Goal: Task Accomplishment & Management: Complete application form

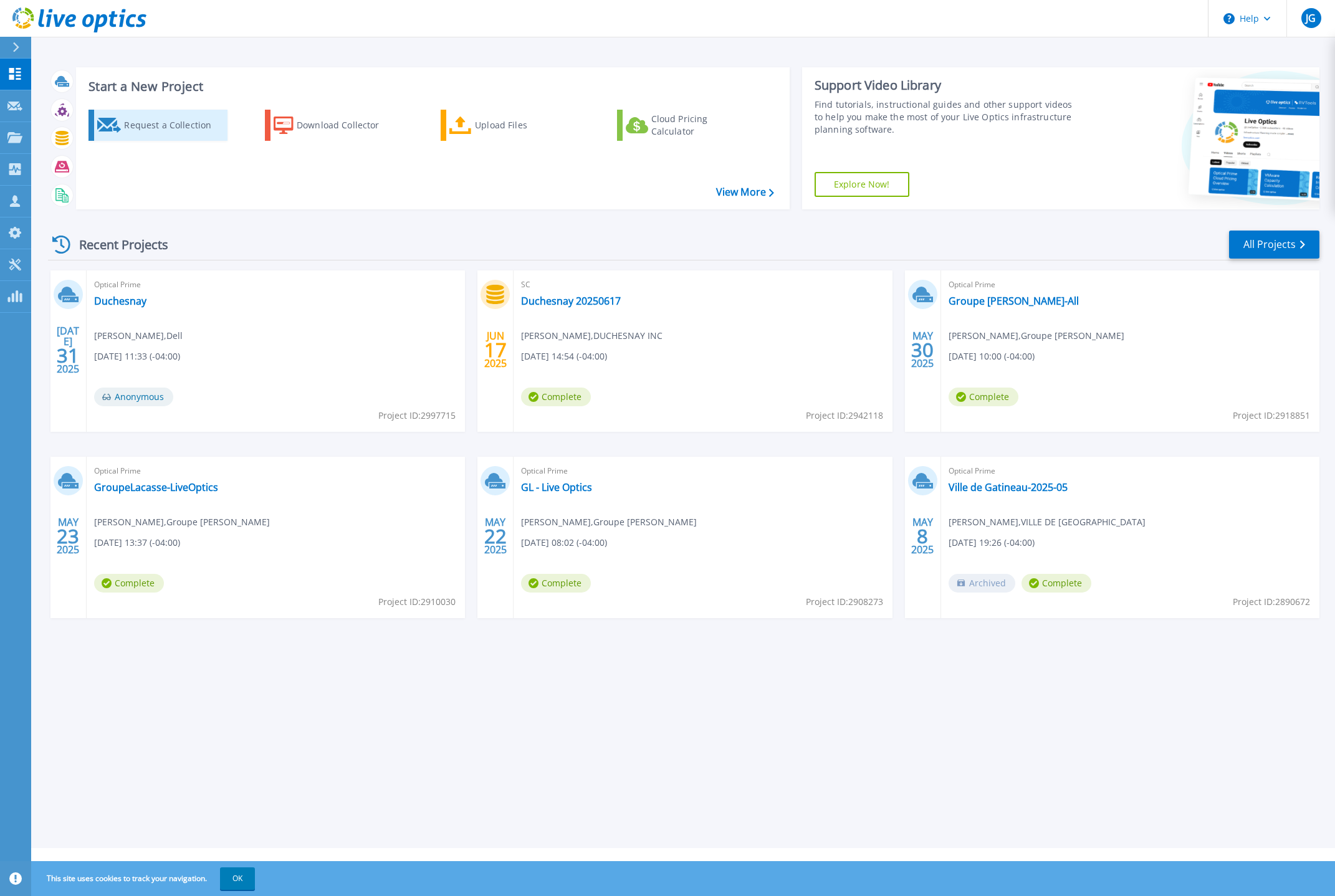
click at [133, 125] on div "Request a Collection" at bounding box center [173, 125] width 100 height 25
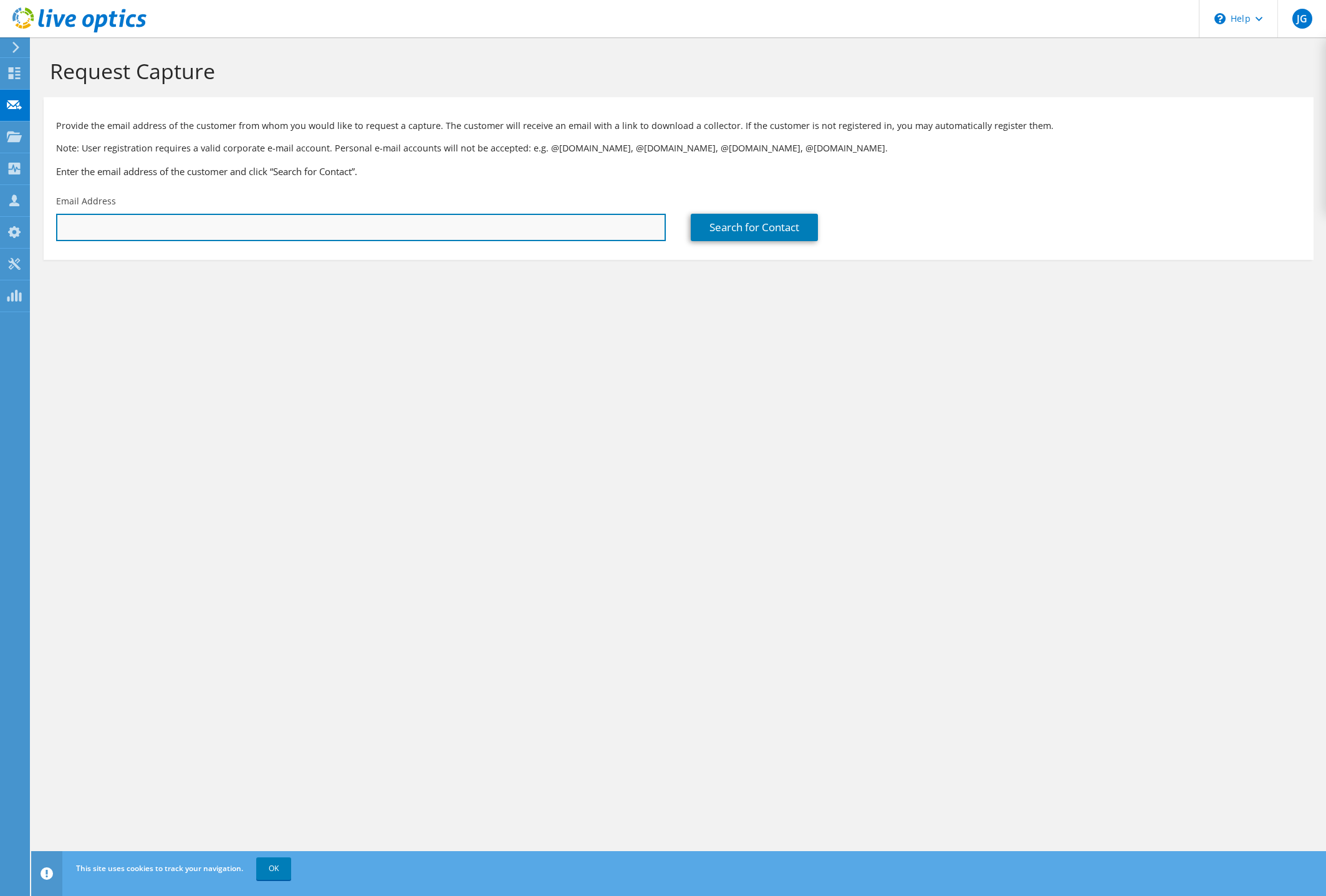
click at [175, 220] on input "text" at bounding box center [360, 227] width 610 height 27
click at [170, 220] on input "text" at bounding box center [360, 227] width 610 height 27
paste input "[PERSON_NAME] (CCOMTL) <[PERSON_NAME][EMAIL_ADDRESS][PERSON_NAME][DOMAIN_NAME]>"
drag, startPoint x: 184, startPoint y: 227, endPoint x: -466, endPoint y: 216, distance: 650.1
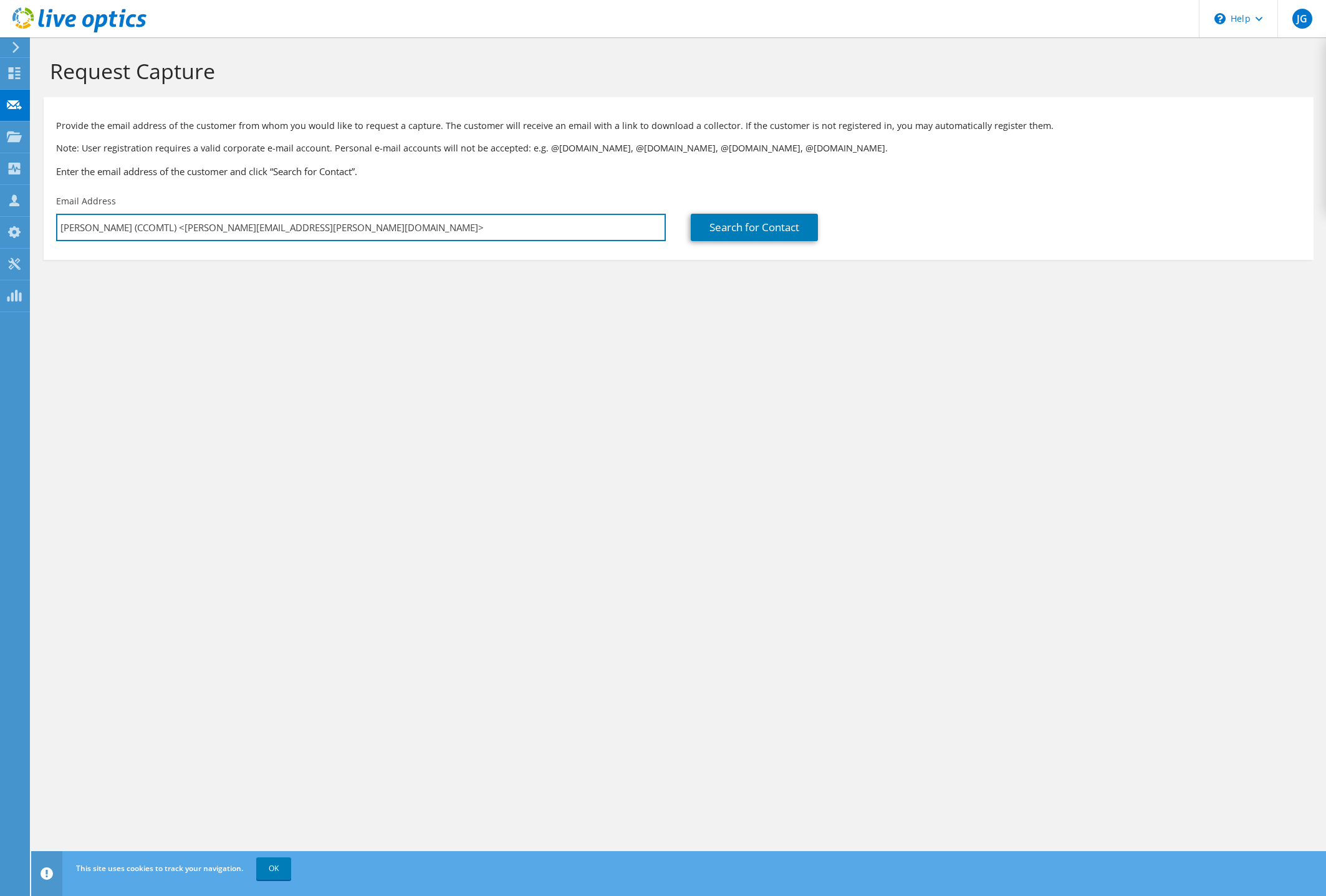
click at [0, 216] on html "JG Channel Partner [PERSON_NAME] [EMAIL_ADDRESS][DOMAIN_NAME] SOLUTIONS PCD INC…" at bounding box center [663, 448] width 1326 height 896
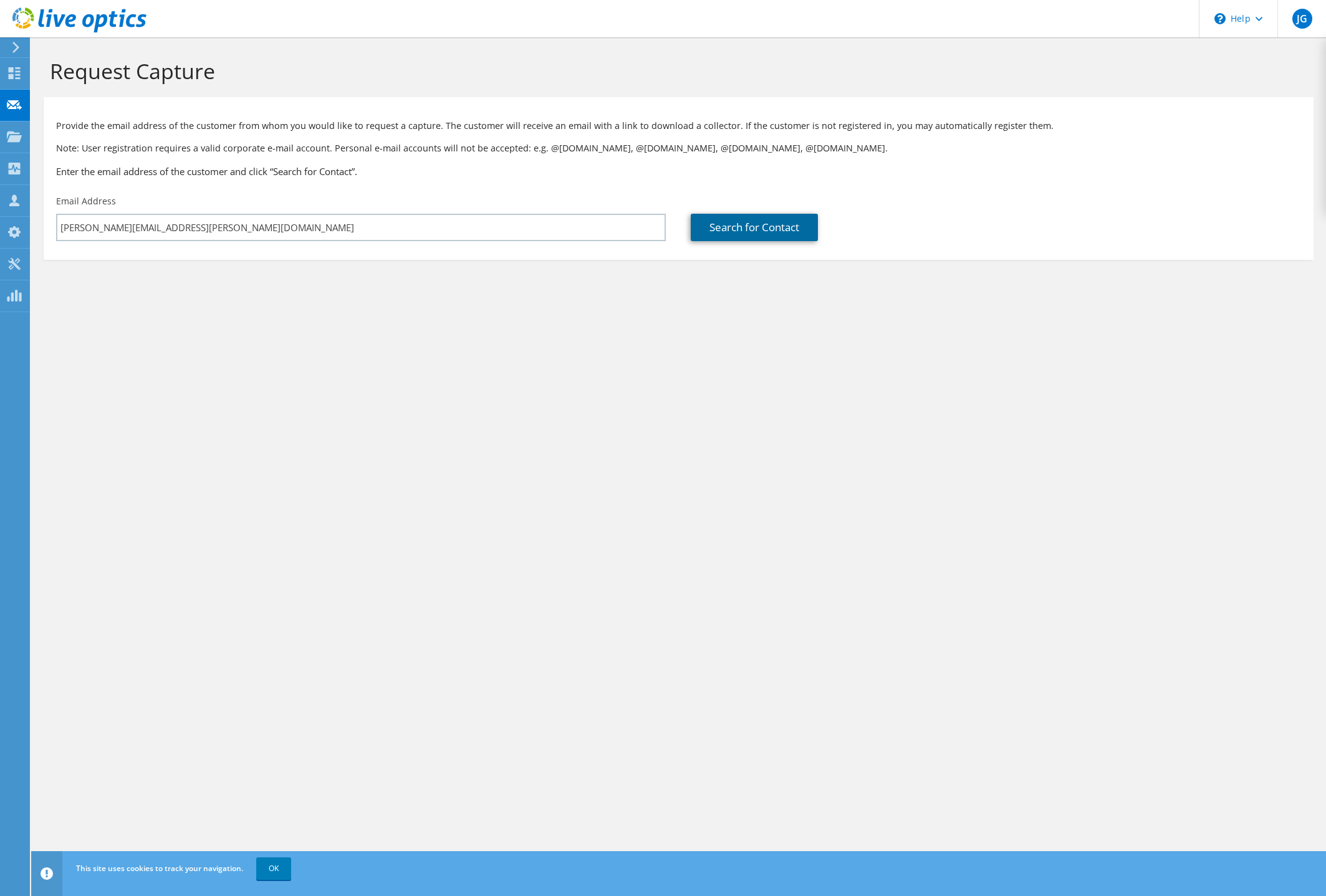
click at [810, 229] on link "Search for Contact" at bounding box center [754, 227] width 128 height 27
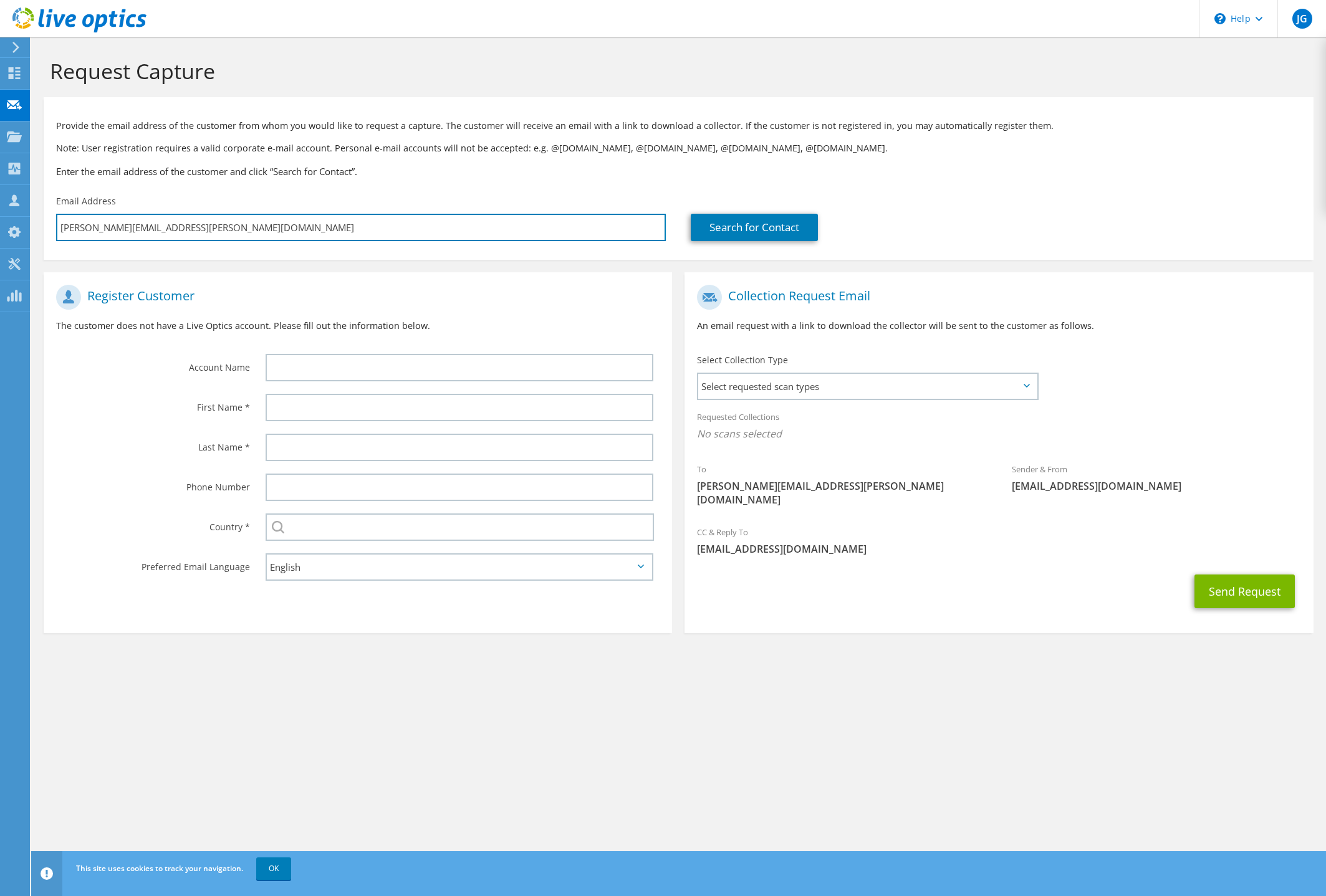
drag, startPoint x: 230, startPoint y: 229, endPoint x: -152, endPoint y: 213, distance: 382.3
click at [0, 213] on html "JG Channel Partner [PERSON_NAME] [EMAIL_ADDRESS][DOMAIN_NAME] SOLUTIONS PCD INC…" at bounding box center [663, 448] width 1326 height 896
paste input "[PERSON_NAME] (CCOMTL) <[PERSON_NAME][EMAIL_ADDRESS][PERSON_NAME][DOMAIN_NAME]>"
type input "[PERSON_NAME] (CCOMTL) <[PERSON_NAME][EMAIL_ADDRESS][PERSON_NAME][DOMAIN_NAME]>"
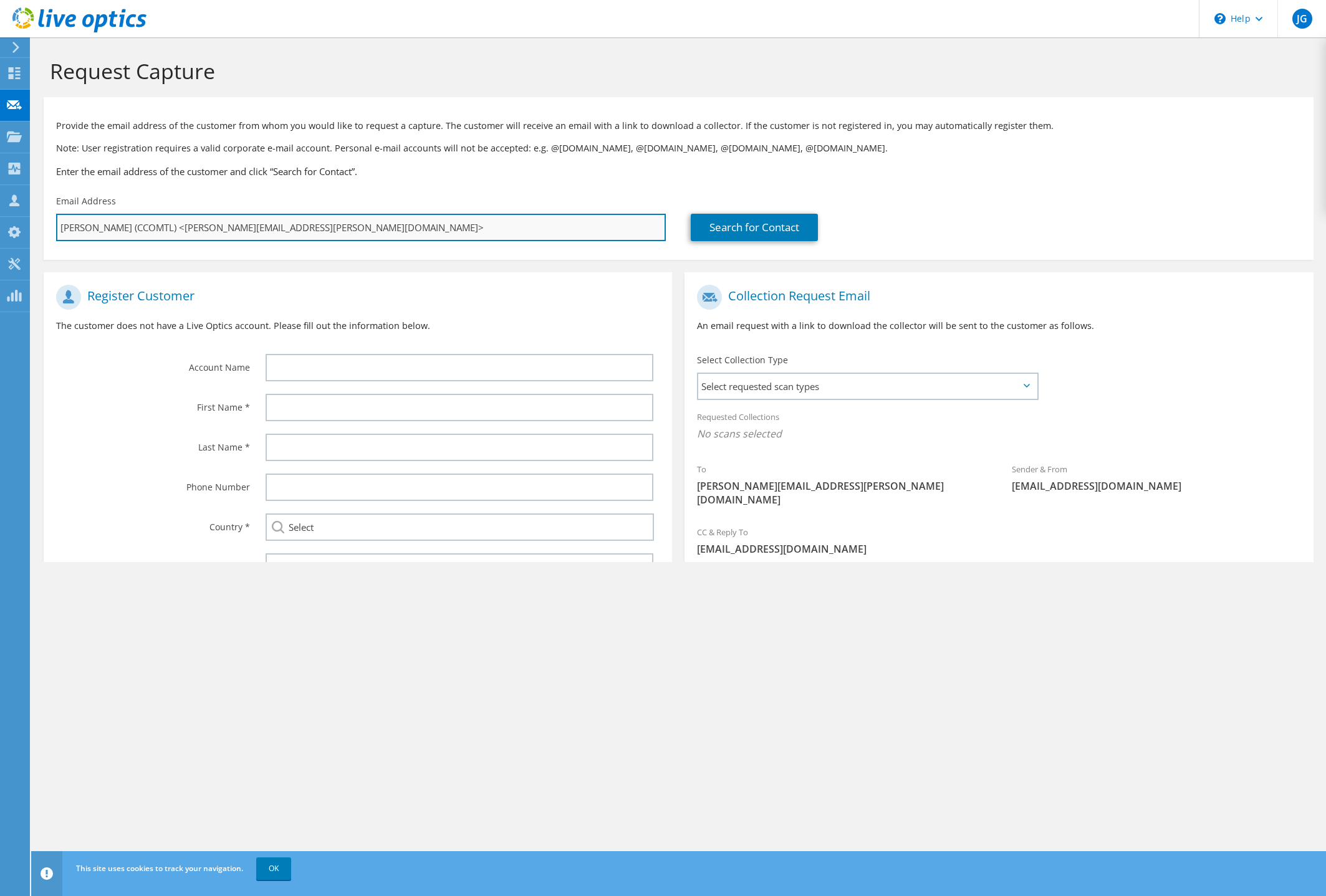
type input "Select"
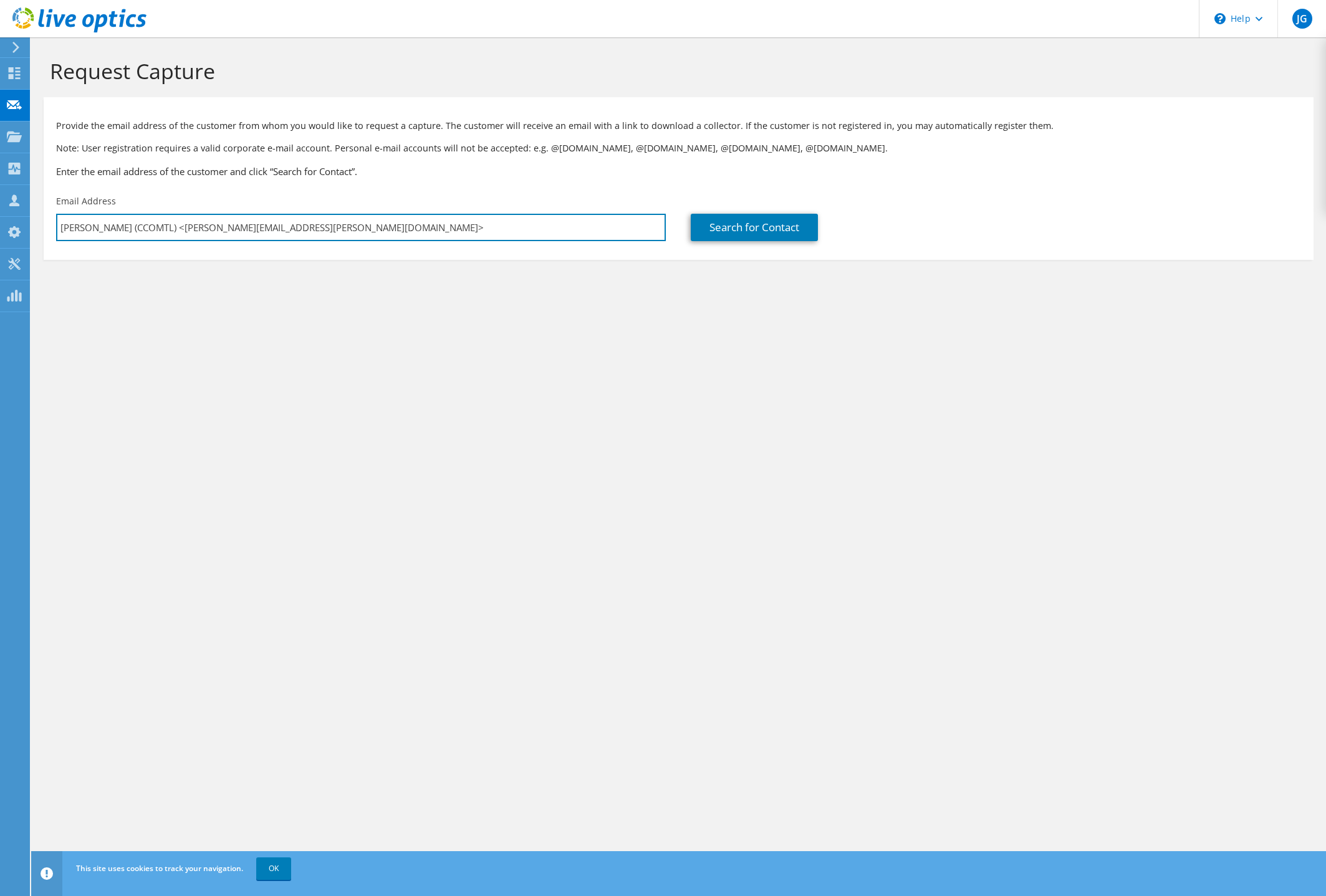
drag, startPoint x: 184, startPoint y: 231, endPoint x: -115, endPoint y: 239, distance: 299.1
click at [0, 239] on html "JG Channel Partner [PERSON_NAME] [EMAIL_ADDRESS][DOMAIN_NAME] SOLUTIONS PCD INC…" at bounding box center [663, 448] width 1326 height 896
type input "[PERSON_NAME][EMAIL_ADDRESS][PERSON_NAME][DOMAIN_NAME]"
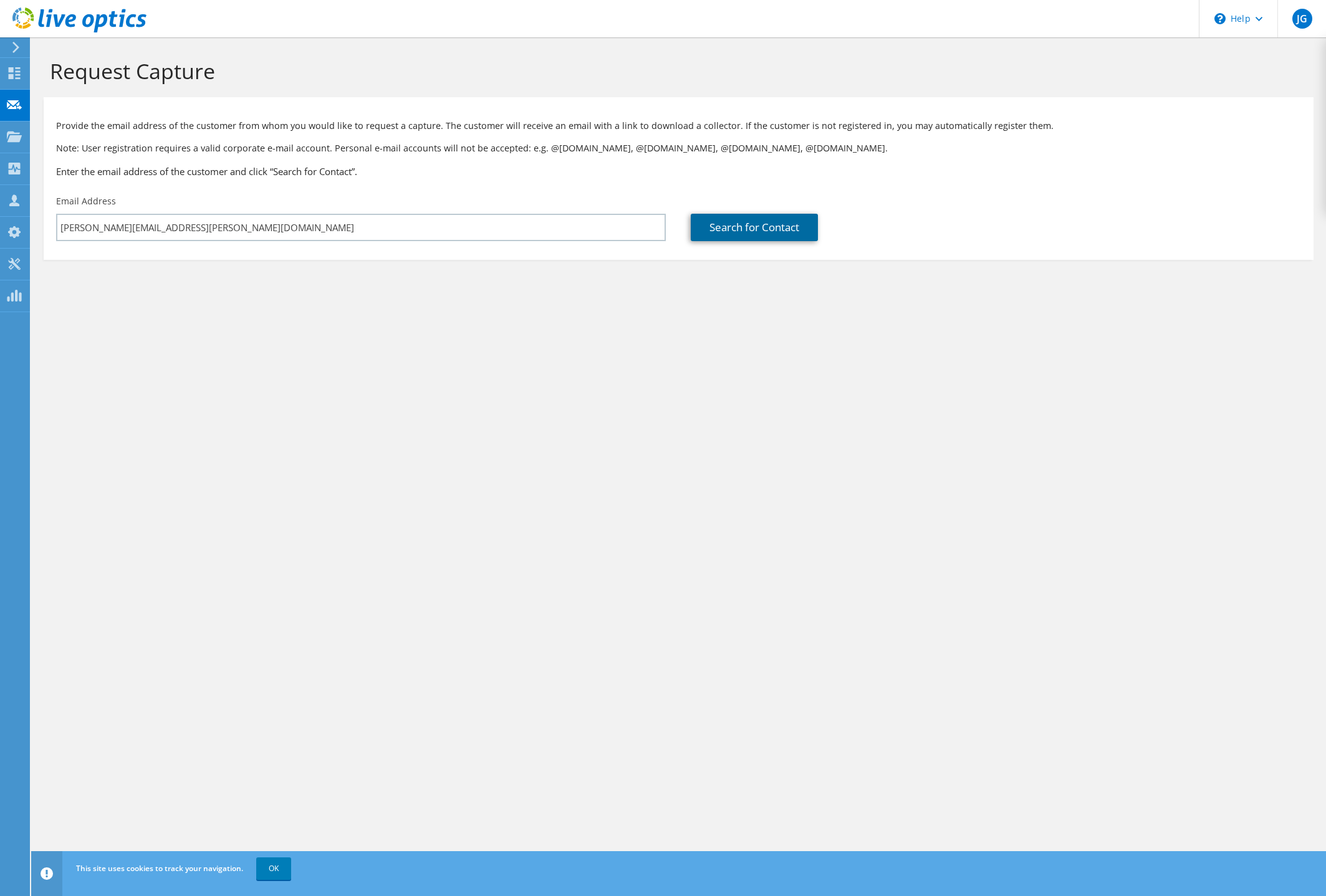
click at [773, 223] on link "Search for Contact" at bounding box center [754, 227] width 128 height 27
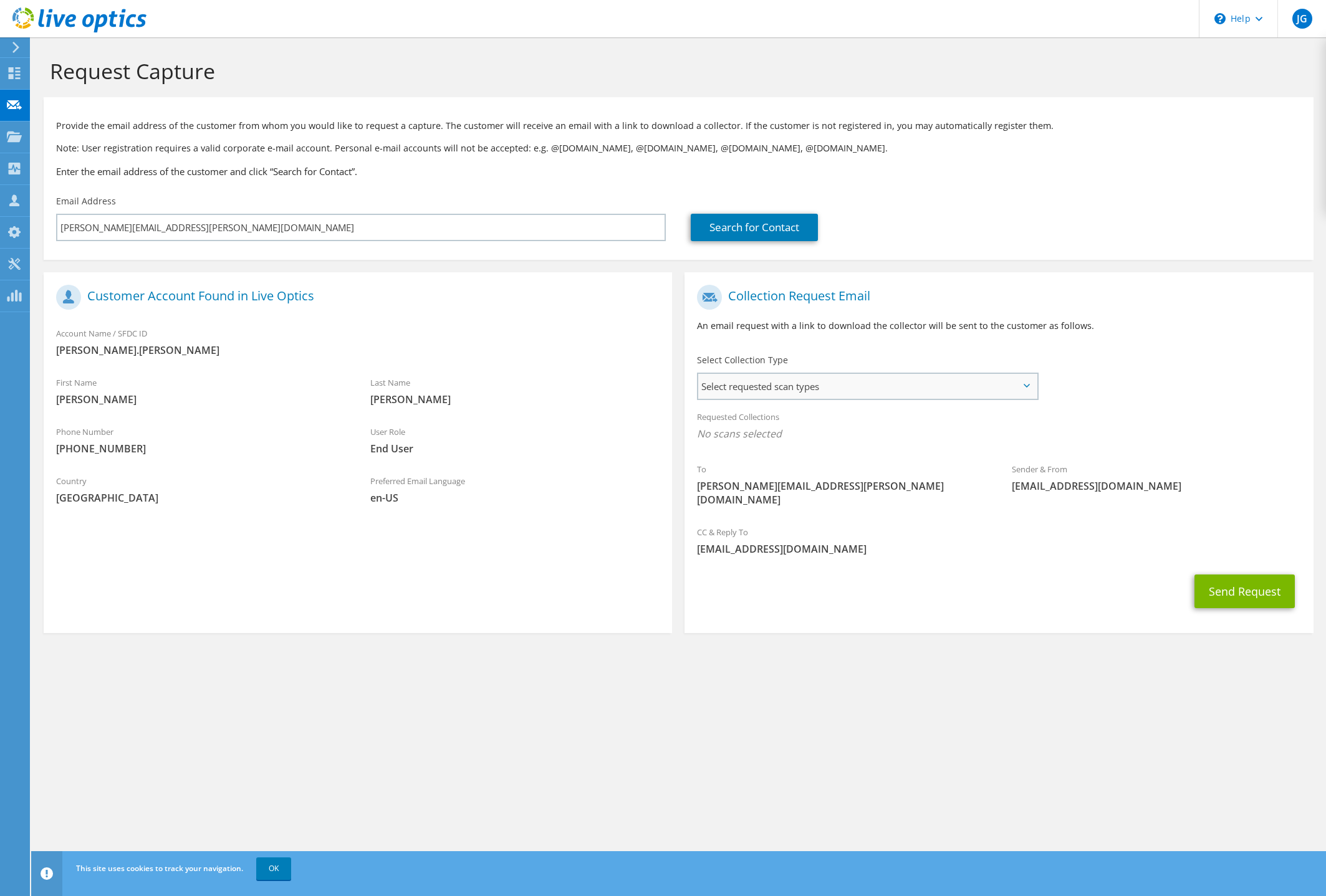
click at [881, 391] on span "Select requested scan types" at bounding box center [867, 386] width 338 height 25
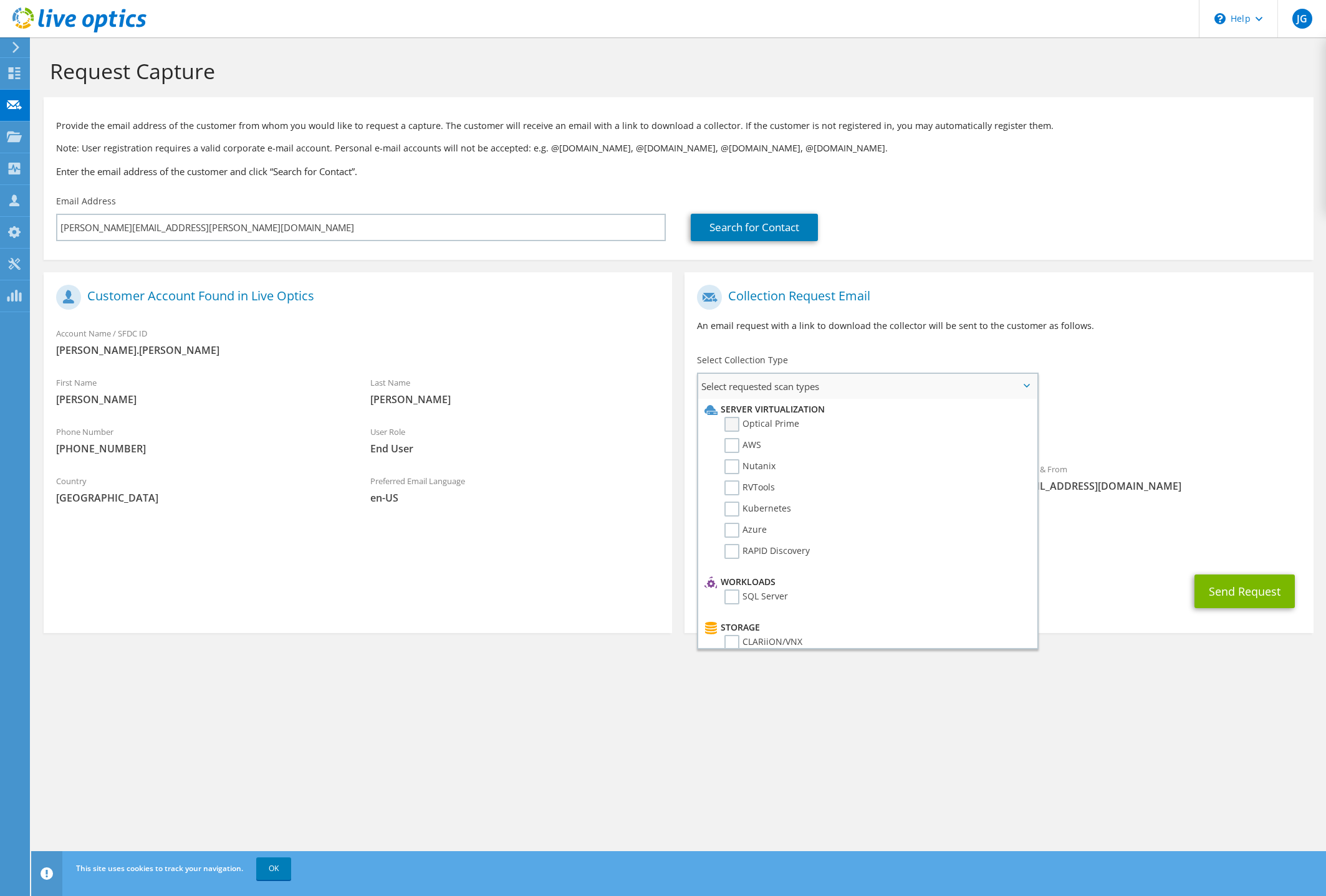
click at [793, 419] on label "Optical Prime" at bounding box center [761, 424] width 74 height 15
click at [0, 0] on input "Optical Prime" at bounding box center [0, 0] width 0 height 0
click at [1068, 207] on div "Search for Contact" at bounding box center [995, 217] width 635 height 58
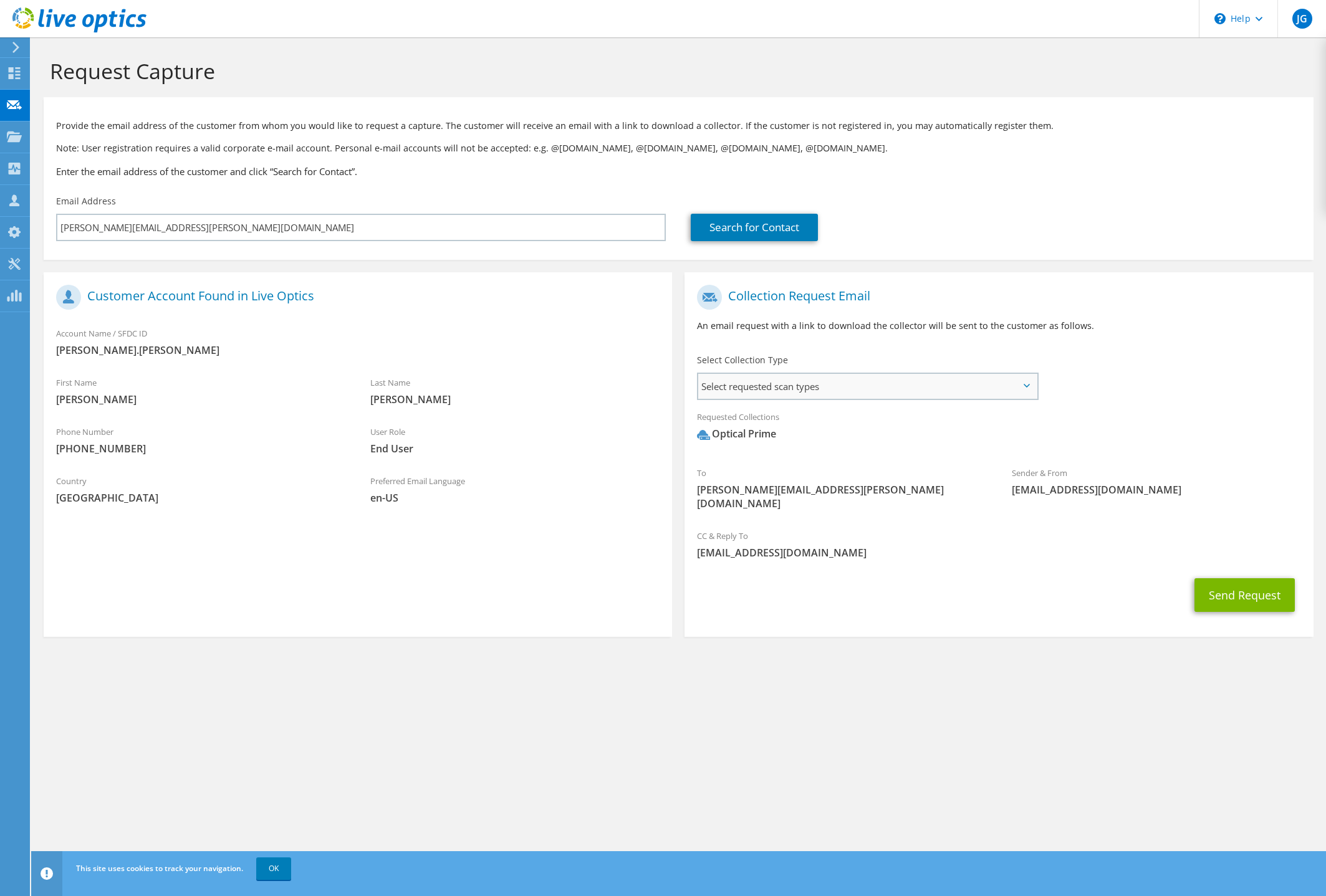
click at [913, 391] on span "Select requested scan types" at bounding box center [867, 386] width 338 height 25
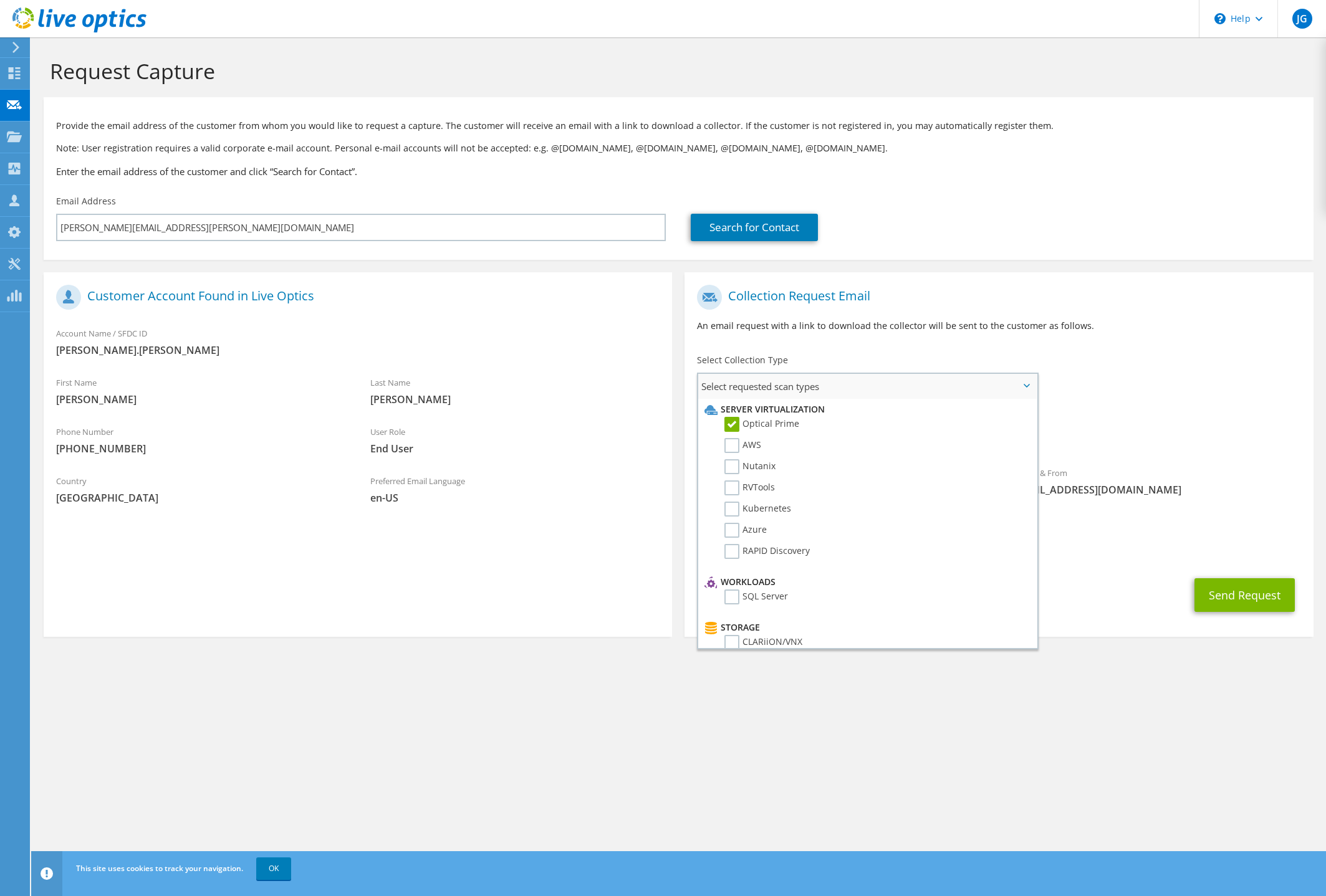
click at [913, 391] on span "Select requested scan types" at bounding box center [867, 386] width 338 height 25
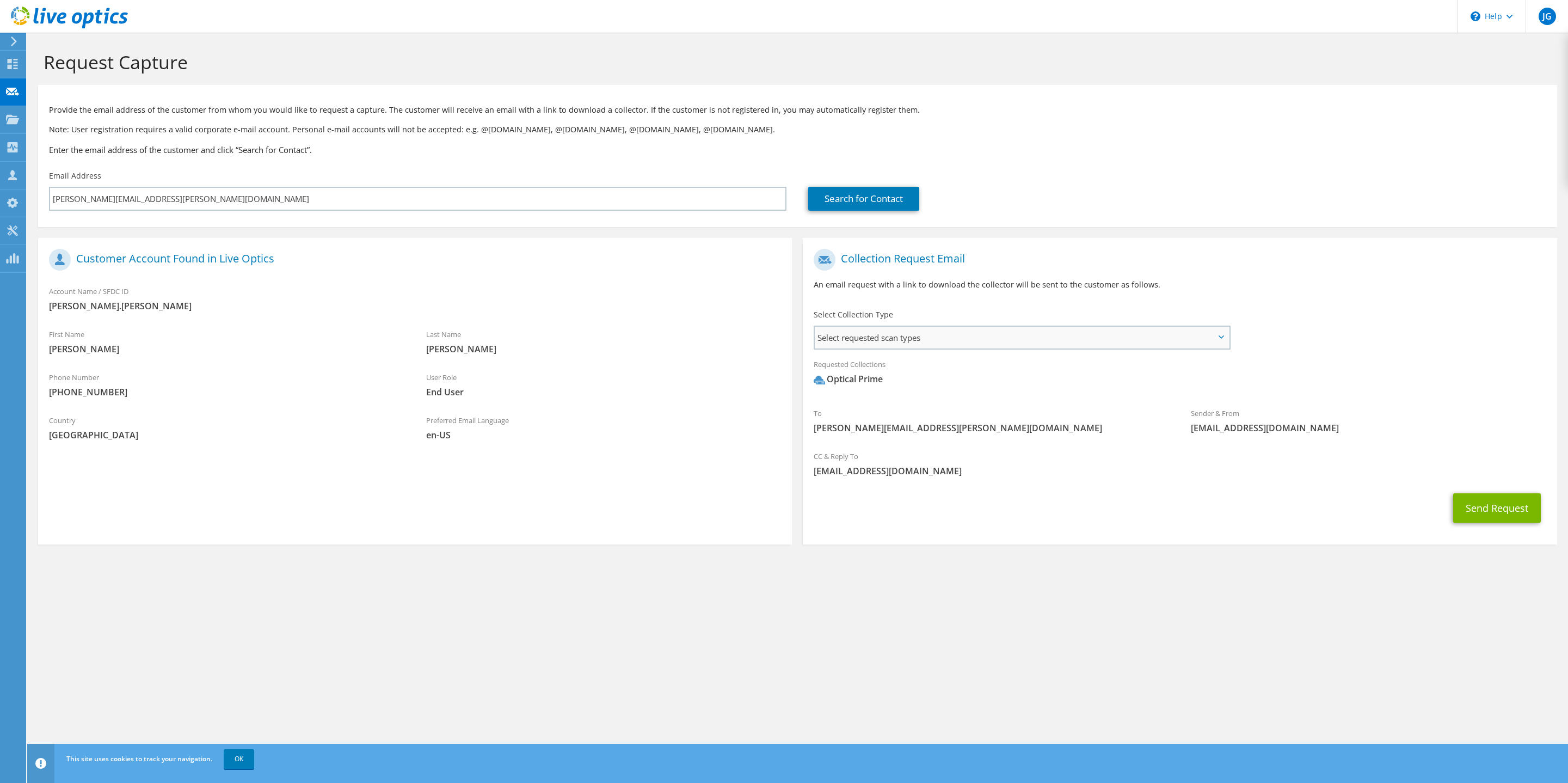
click at [1046, 337] on span "Select requested scan types" at bounding box center [1022, 337] width 414 height 22
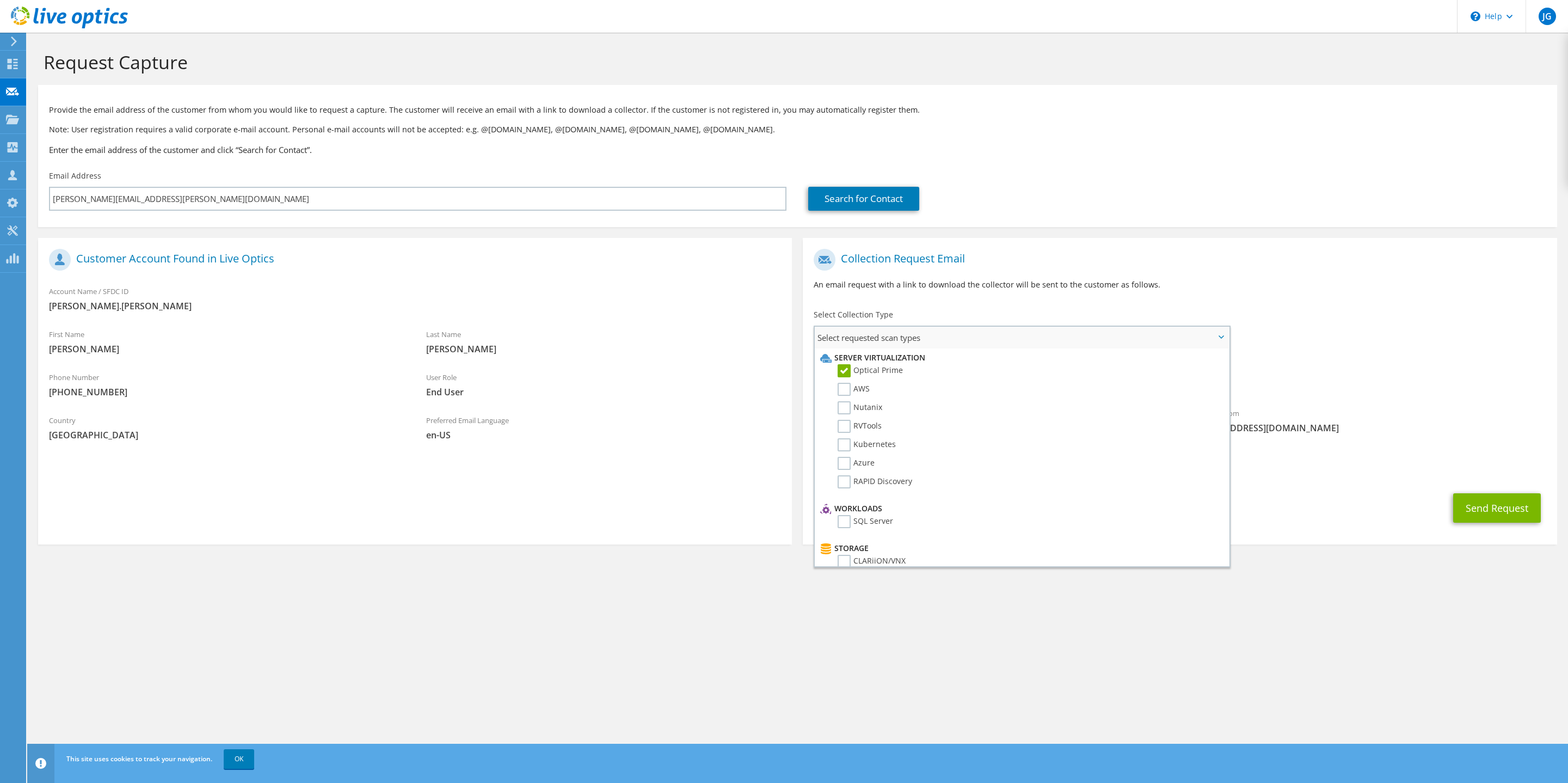
click at [1046, 337] on span "Select requested scan types" at bounding box center [1022, 337] width 414 height 22
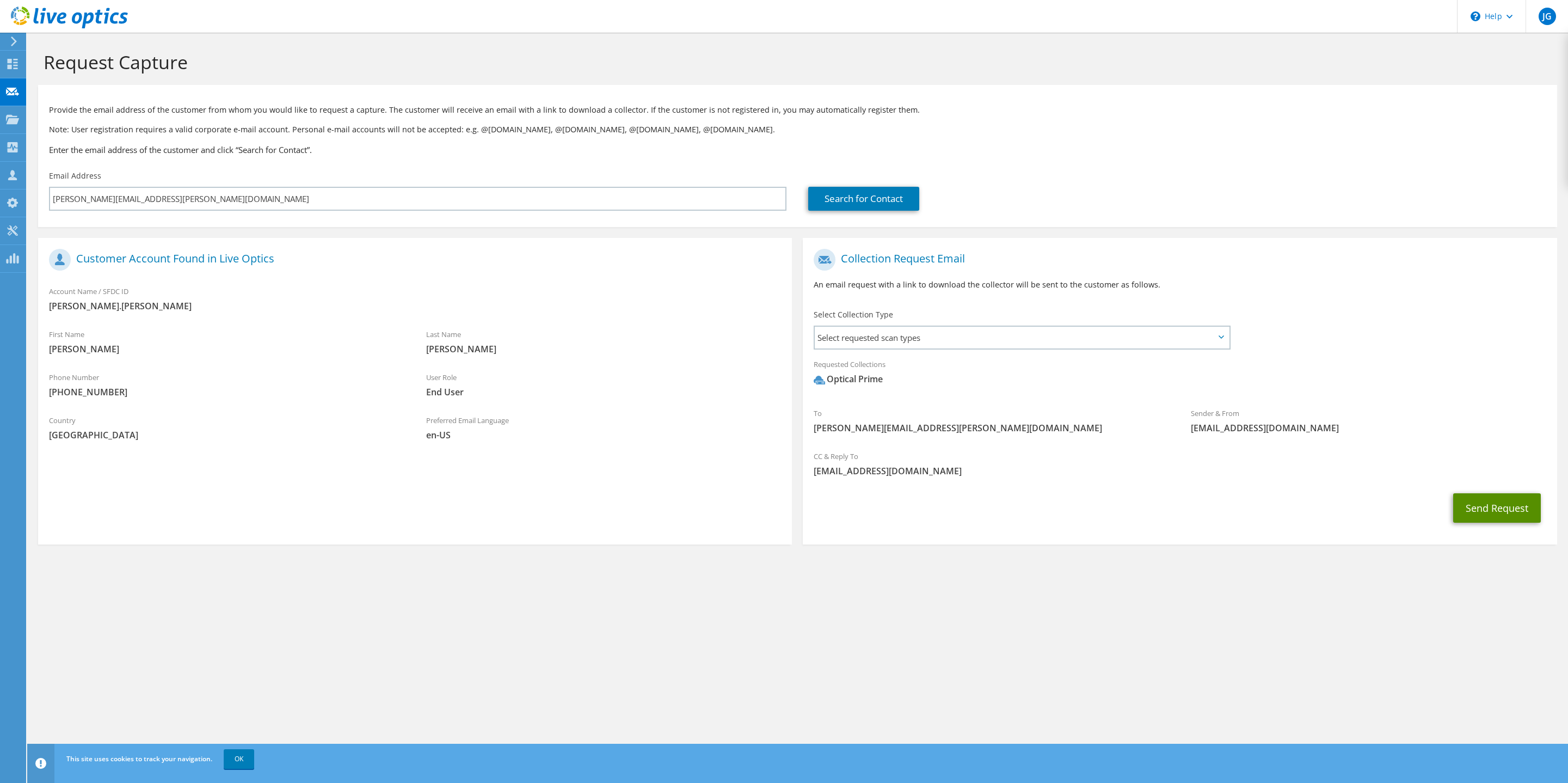
click at [1157, 509] on button "Send Request" at bounding box center [1497, 508] width 88 height 30
